Goal: Task Accomplishment & Management: Manage account settings

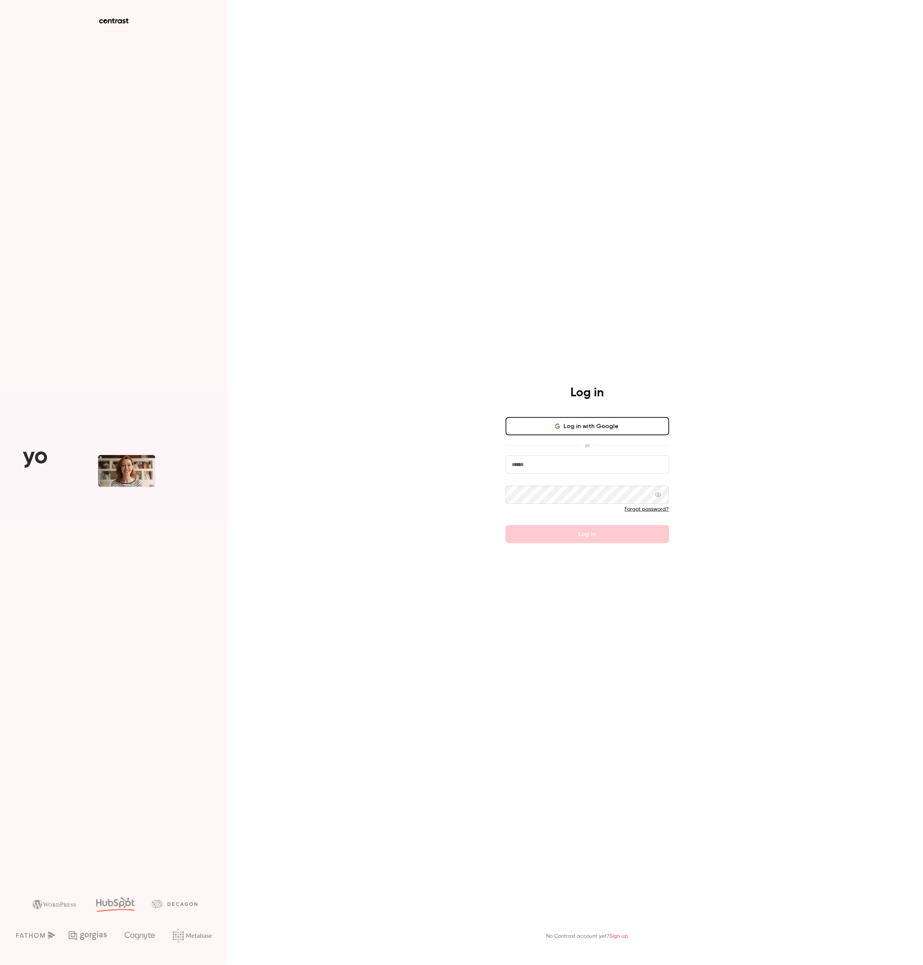
click at [556, 424] on icon "button" at bounding box center [558, 426] width 6 height 6
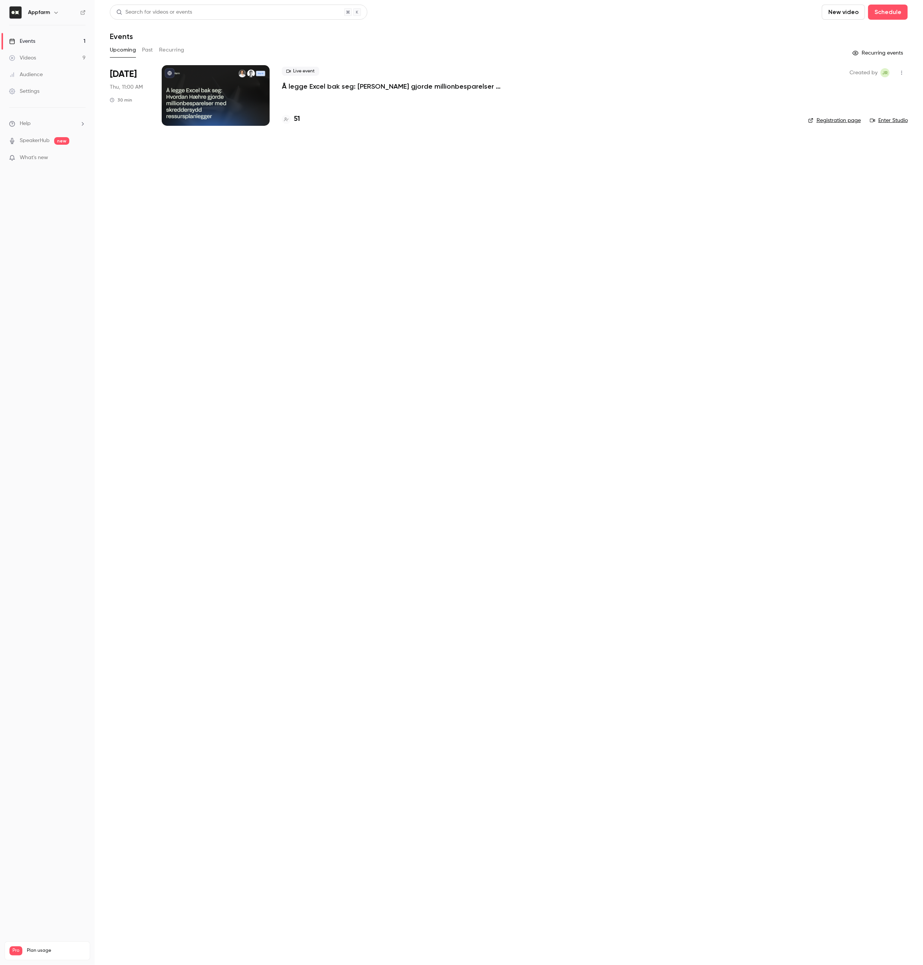
click at [225, 96] on div at bounding box center [216, 95] width 108 height 61
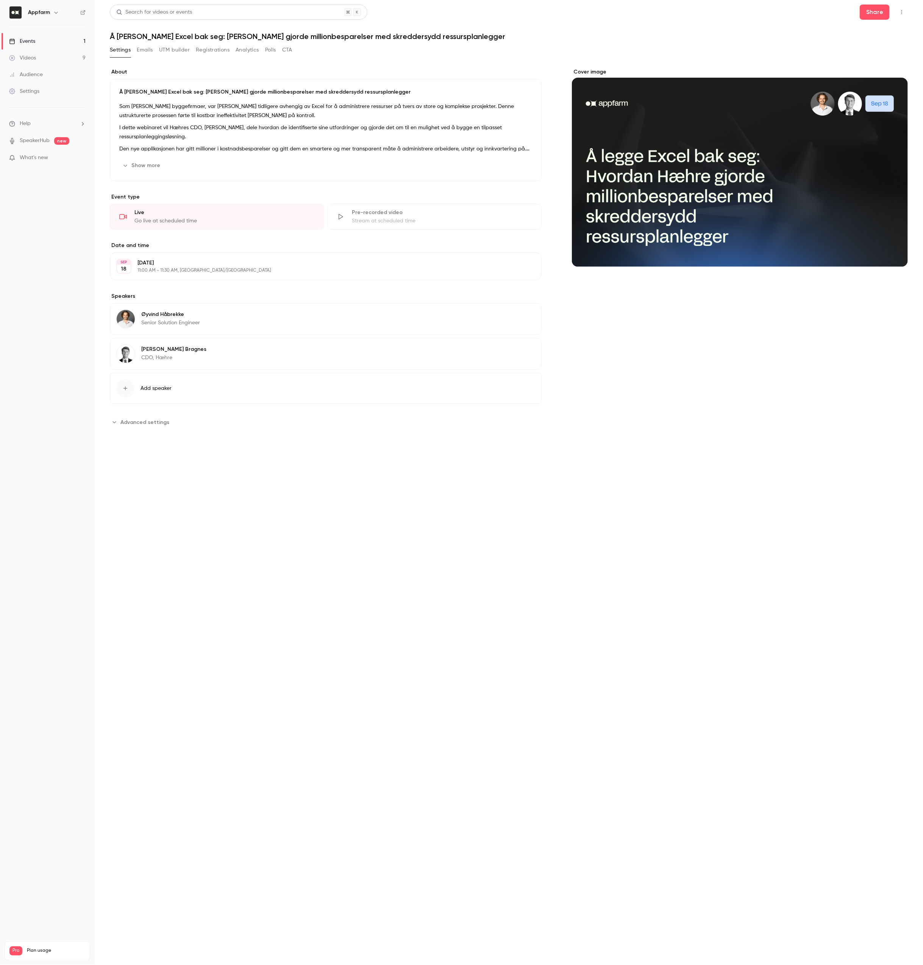
click at [211, 50] on button "Registrations" at bounding box center [213, 50] width 34 height 12
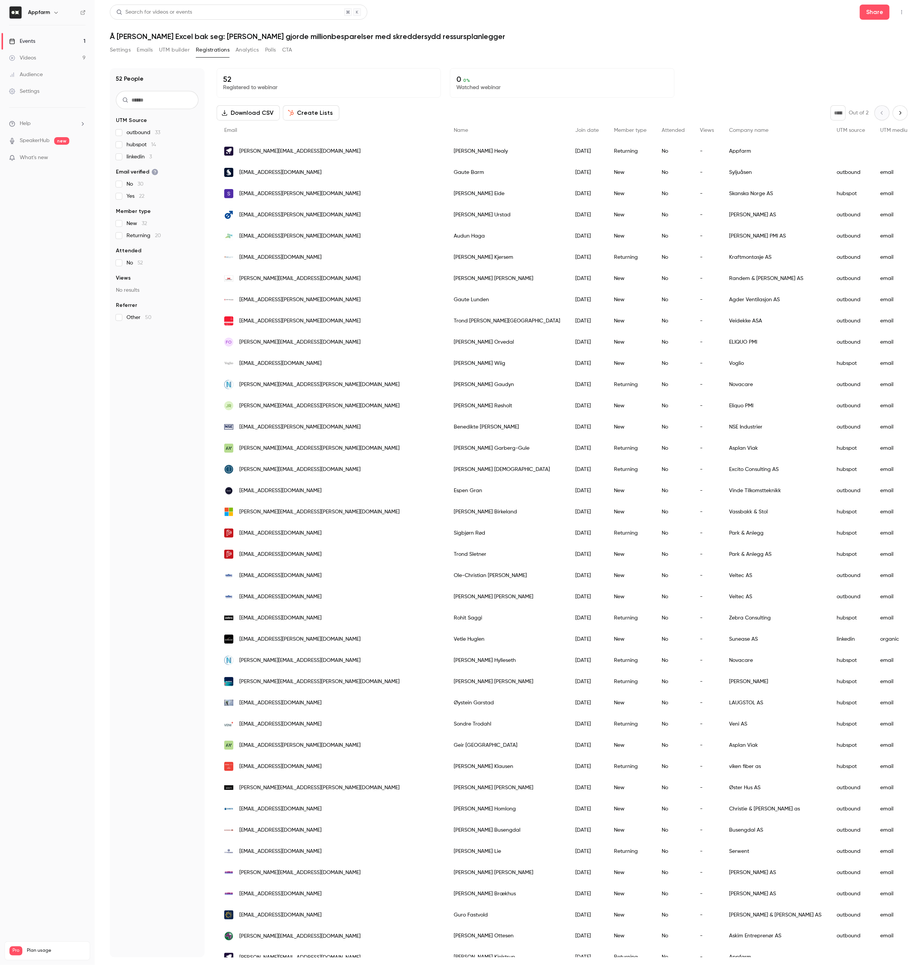
click at [152, 50] on button "Emails" at bounding box center [145, 50] width 16 height 12
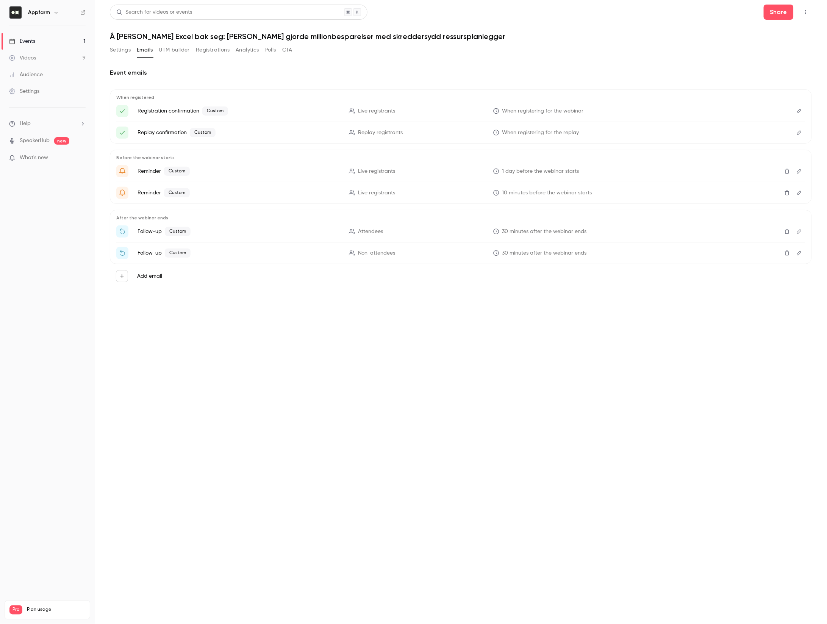
click at [204, 48] on button "Registrations" at bounding box center [213, 50] width 34 height 12
